Goal: Obtain resource: Download file/media

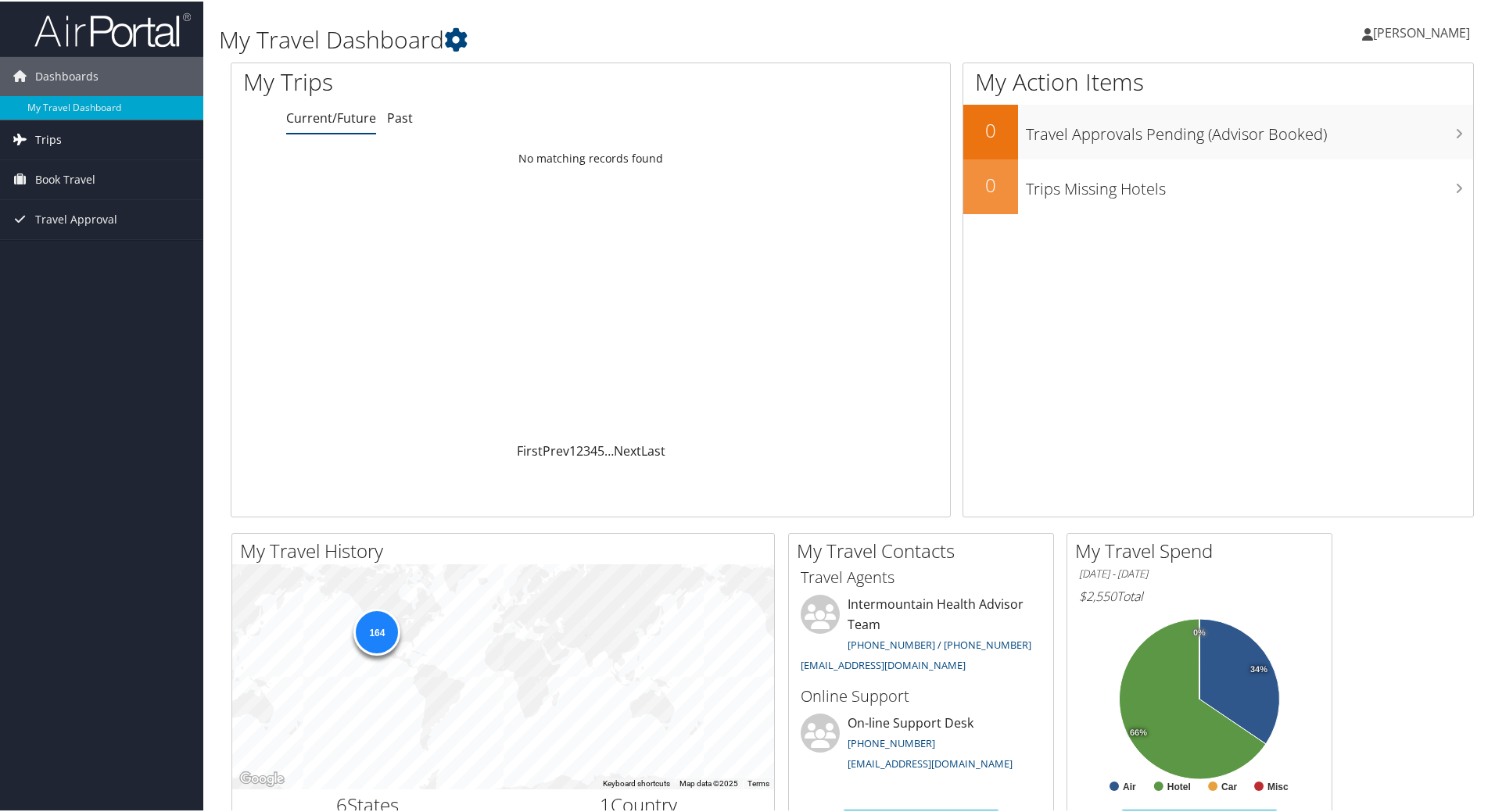
click at [100, 128] on link "Trips" at bounding box center [101, 138] width 203 height 39
click at [77, 185] on link "Past Trips" at bounding box center [101, 193] width 203 height 23
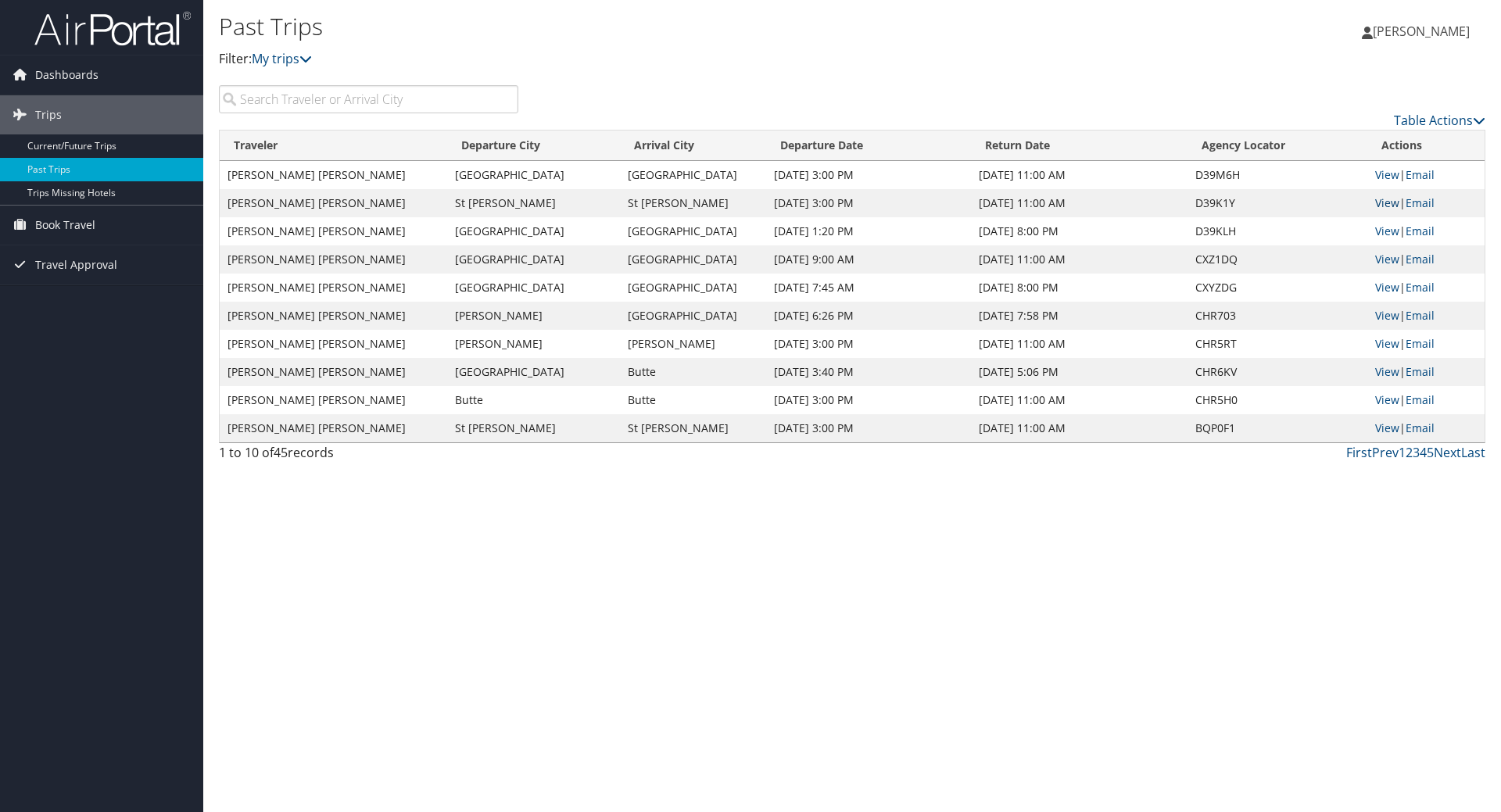
click at [1390, 204] on link "View" at bounding box center [1387, 203] width 24 height 15
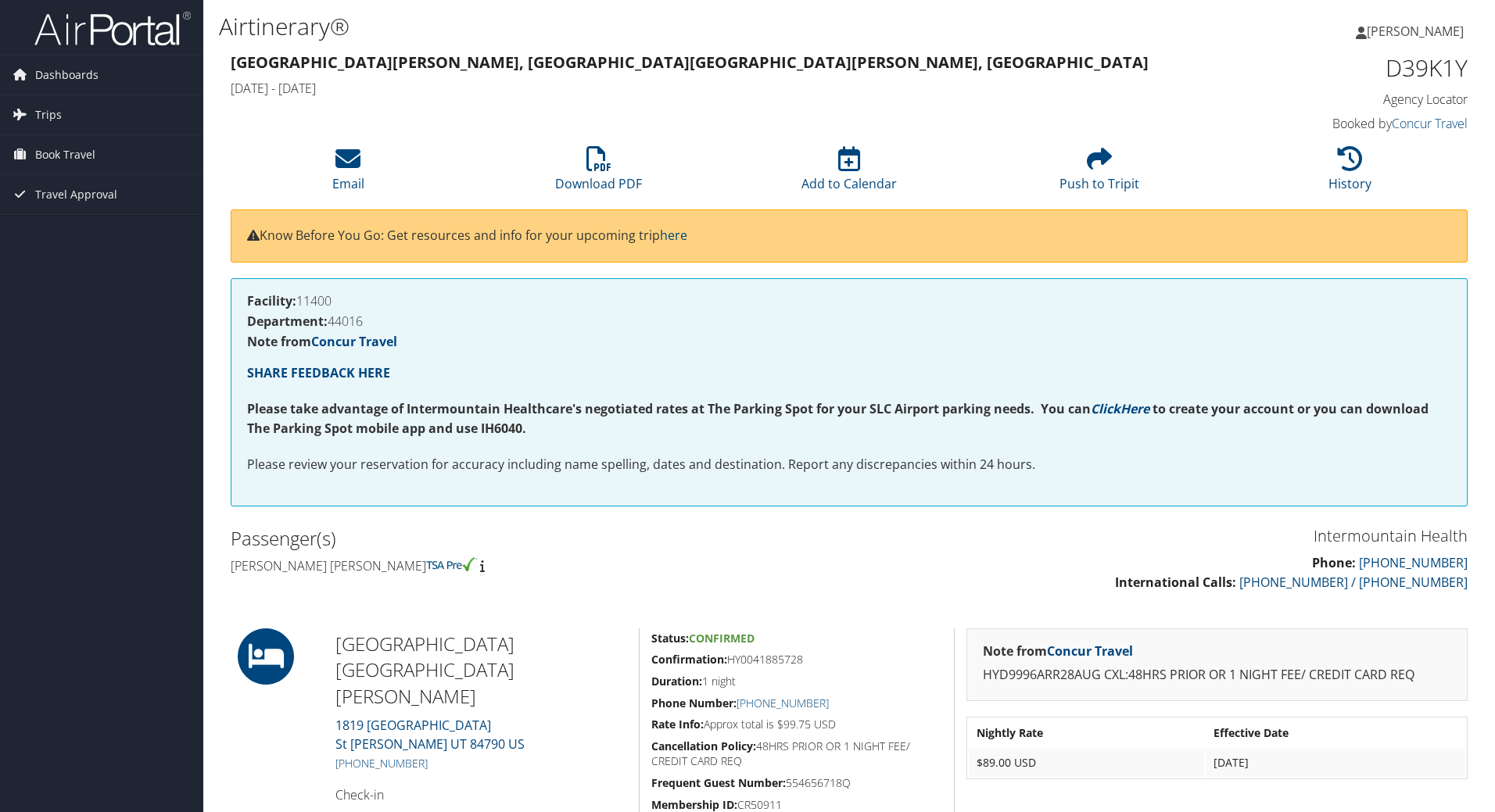
scroll to position [12, 0]
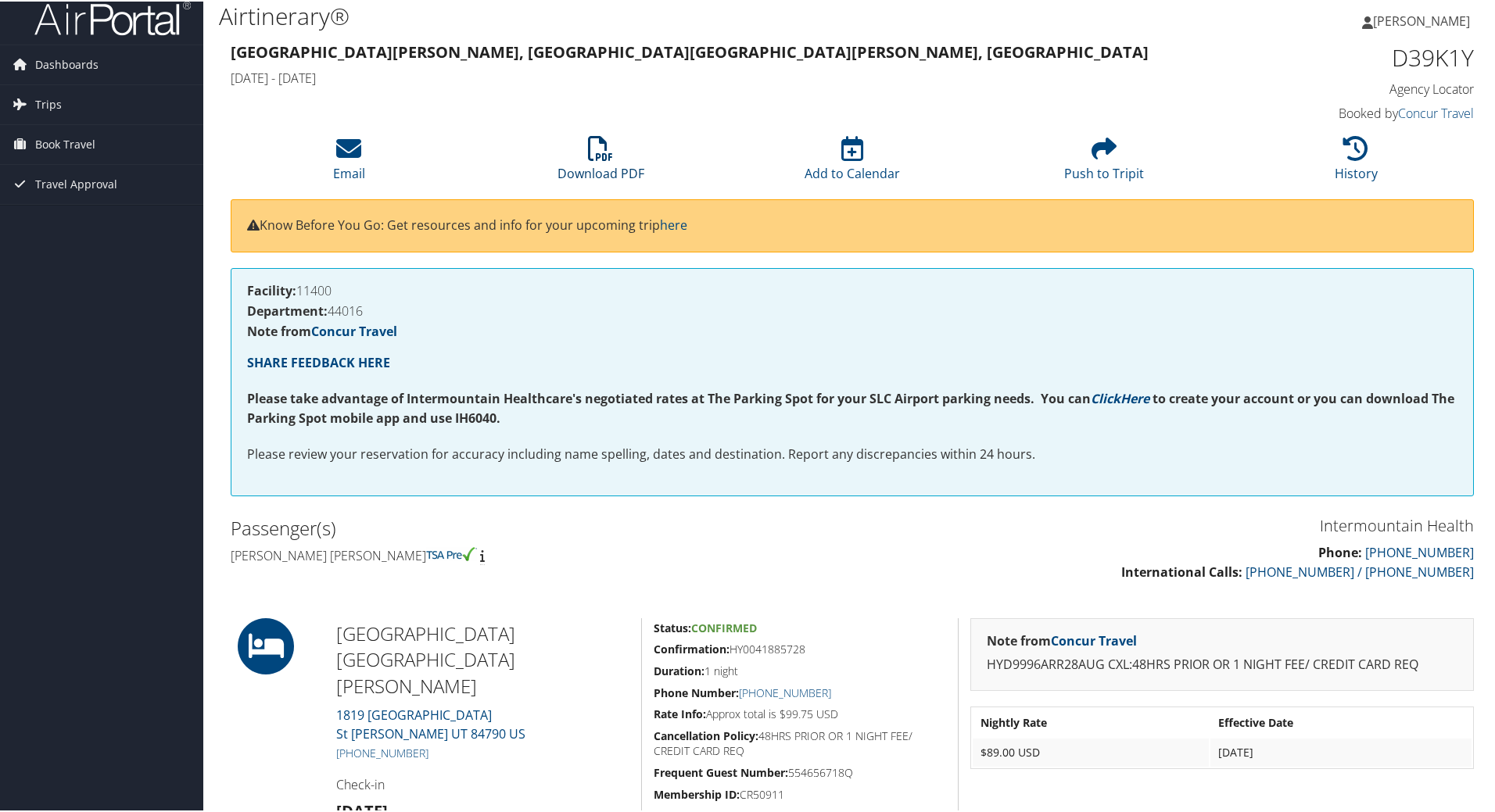
click at [606, 170] on link "Download PDF" at bounding box center [600, 162] width 87 height 38
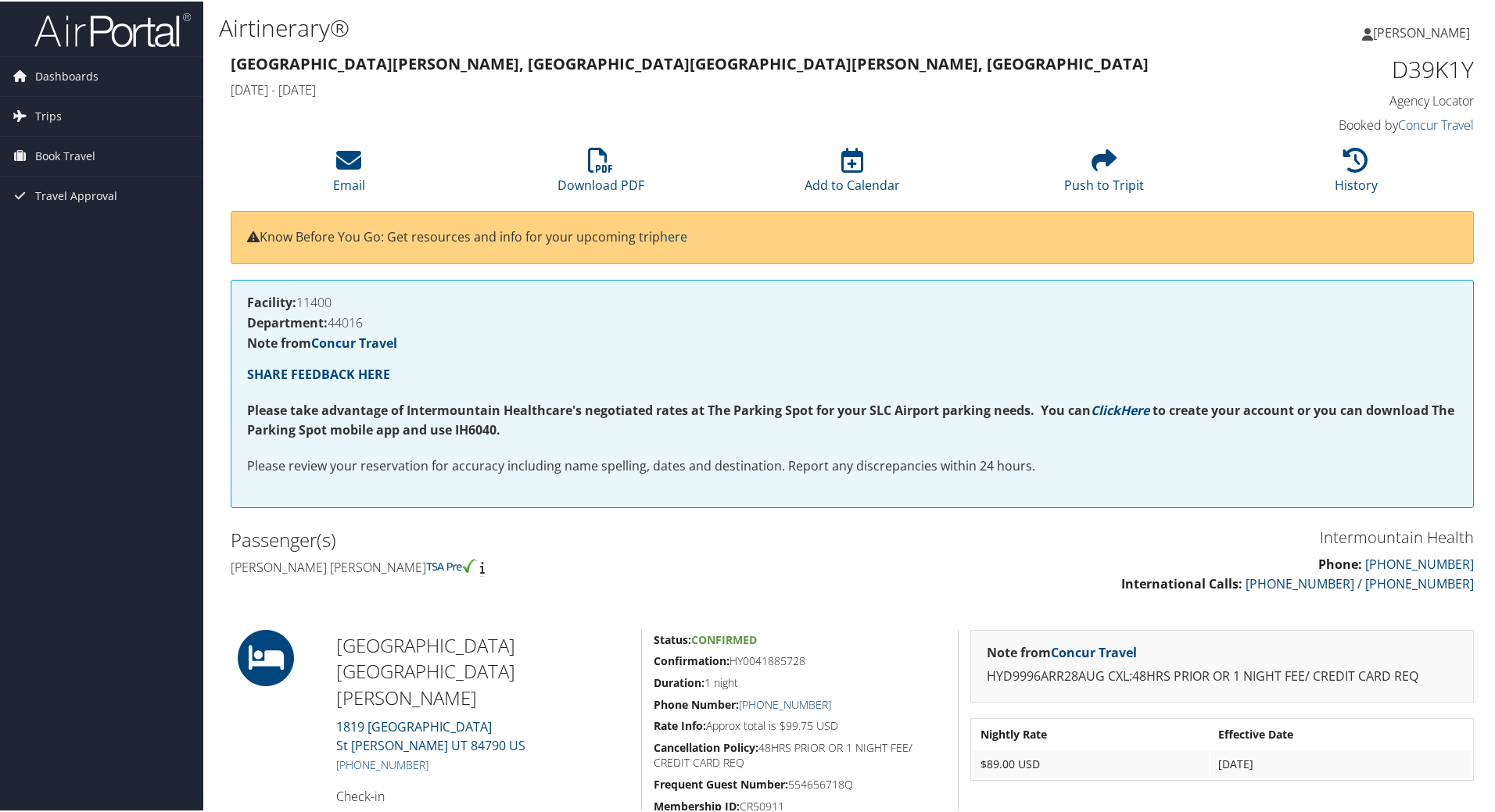
click at [1136, 88] on h4 "Thu 28 Aug 2025 - Fri 29 Aug 2025" at bounding box center [693, 88] width 926 height 17
